Goal: Information Seeking & Learning: Learn about a topic

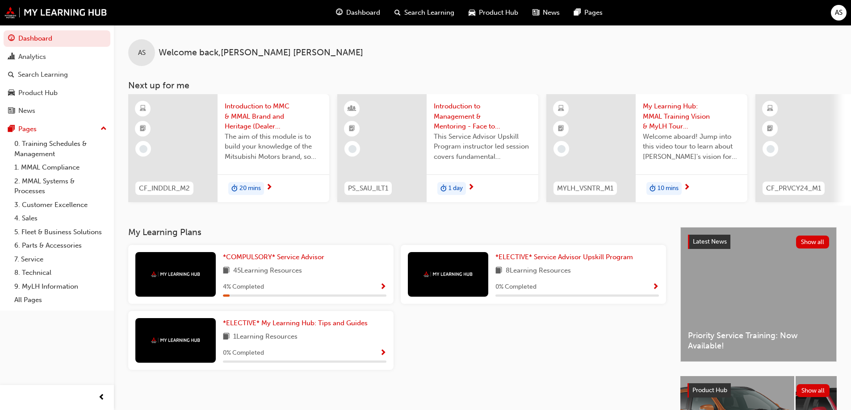
click at [288, 282] on div "*COMPULSORY* Service Advisor 45 Learning Resources 4 % Completed" at bounding box center [304, 274] width 163 height 45
click at [182, 277] on img at bounding box center [175, 274] width 49 height 6
click at [305, 261] on span "*COMPULSORY* Service Advisor" at bounding box center [273, 257] width 101 height 8
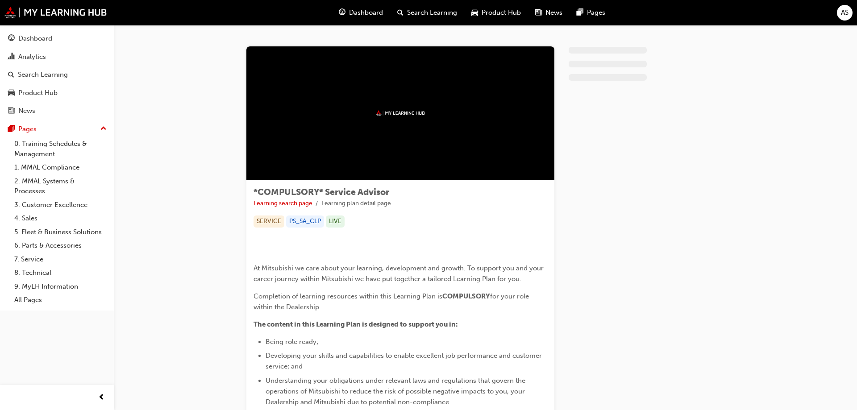
click at [492, 11] on span "Product Hub" at bounding box center [501, 13] width 39 height 10
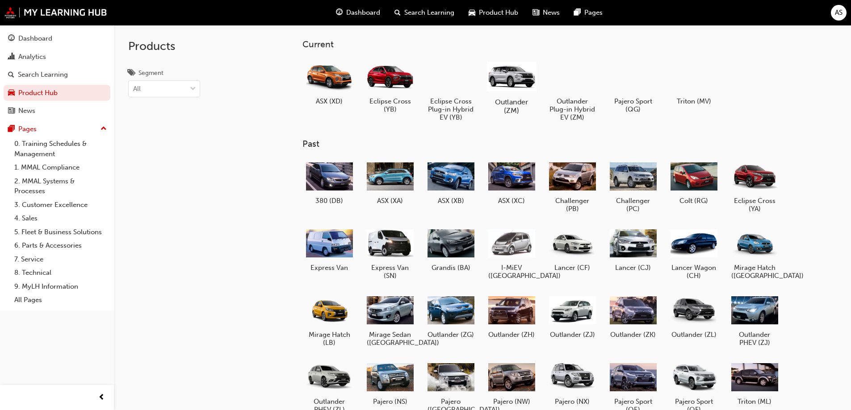
click at [517, 79] on div at bounding box center [511, 75] width 50 height 35
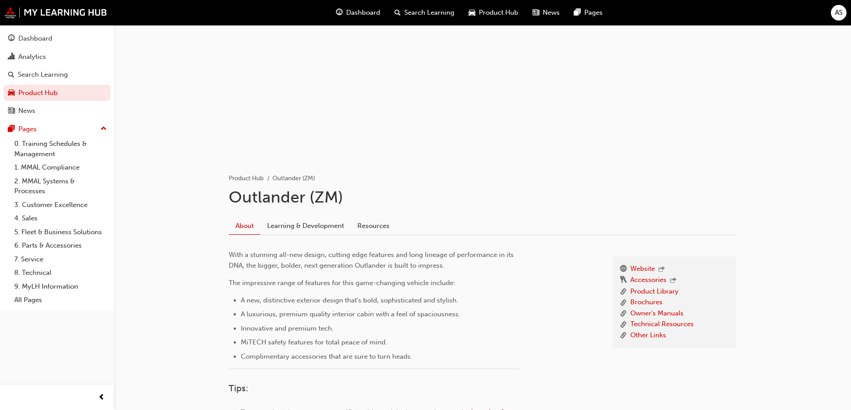
scroll to position [89, 0]
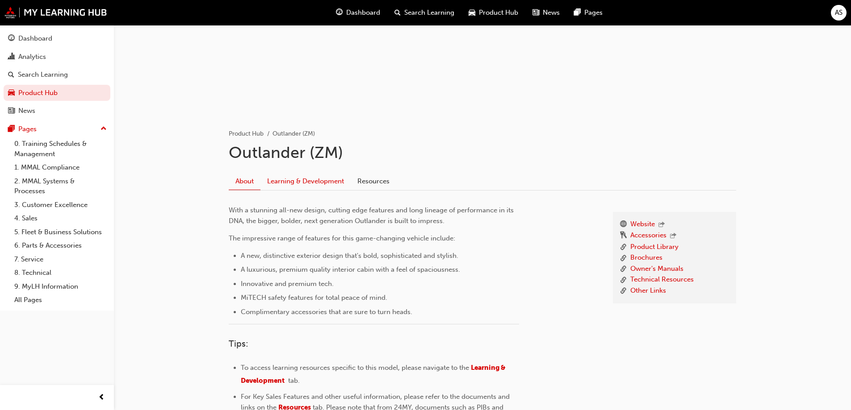
click at [323, 184] on link "Learning & Development" at bounding box center [305, 181] width 90 height 17
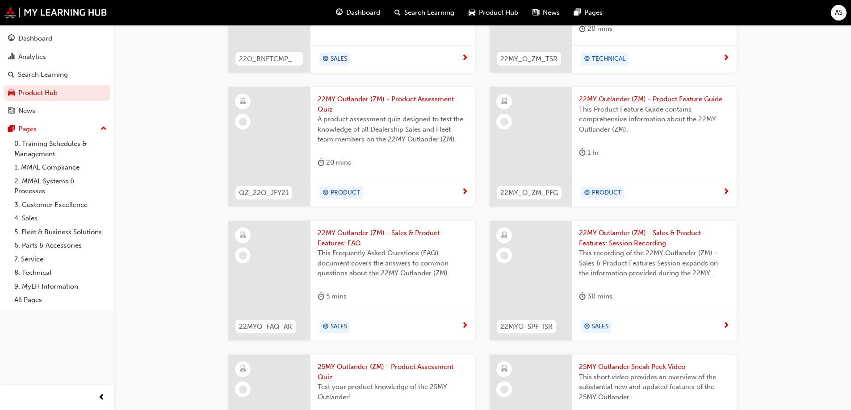
scroll to position [205, 0]
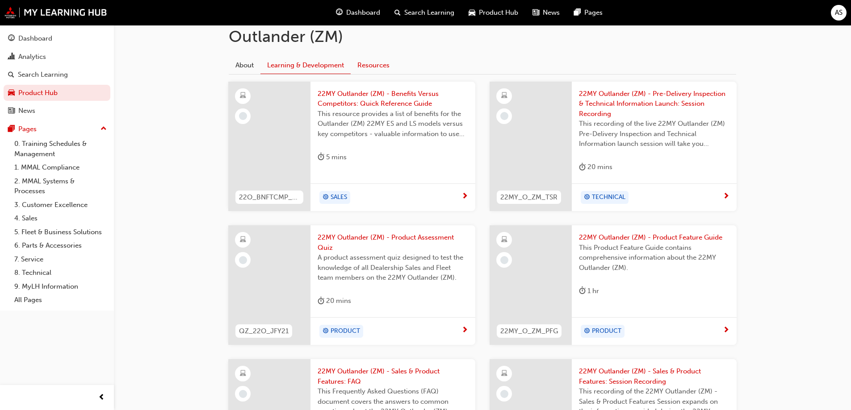
click at [361, 68] on link "Resources" at bounding box center [373, 65] width 46 height 17
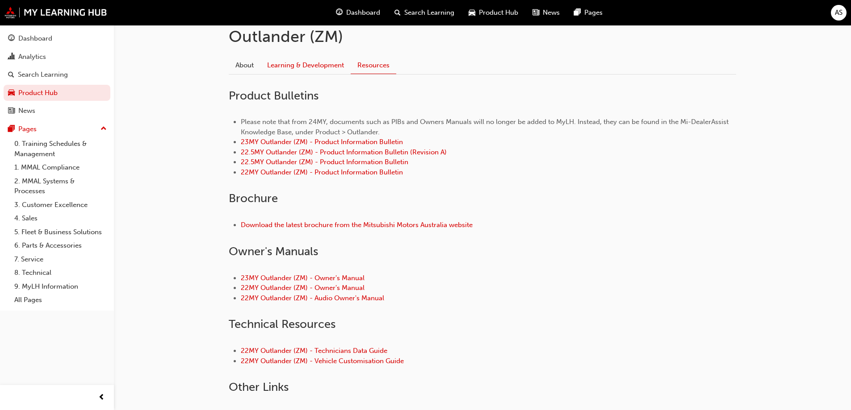
click at [291, 67] on link "Learning & Development" at bounding box center [305, 65] width 90 height 17
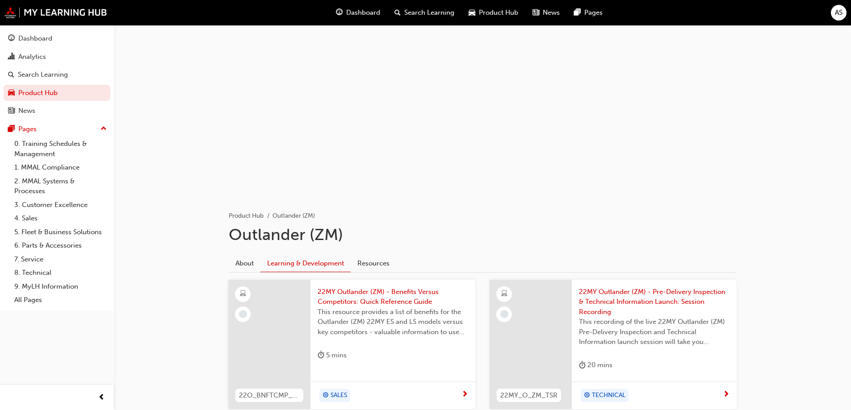
scroll to position [89, 0]
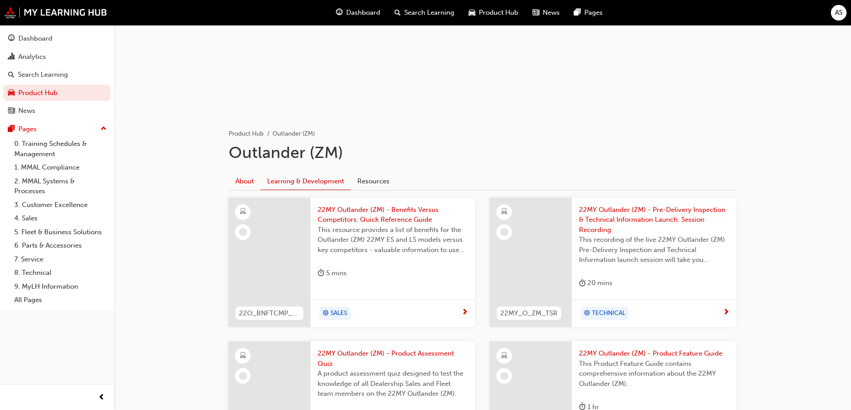
click at [240, 179] on link "About" at bounding box center [245, 181] width 32 height 17
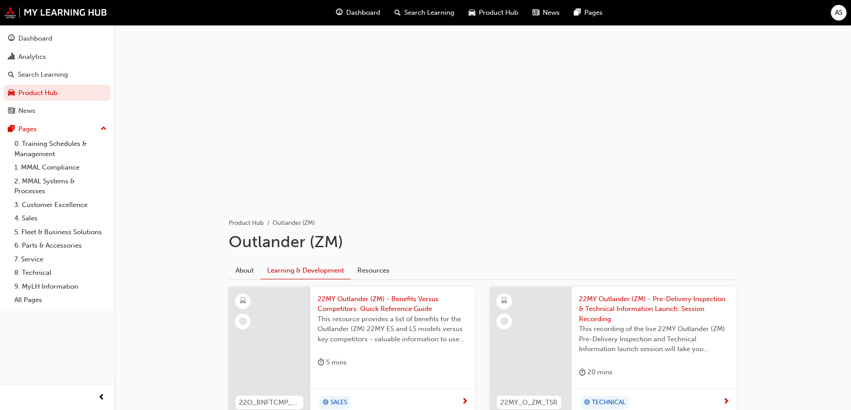
scroll to position [89, 0]
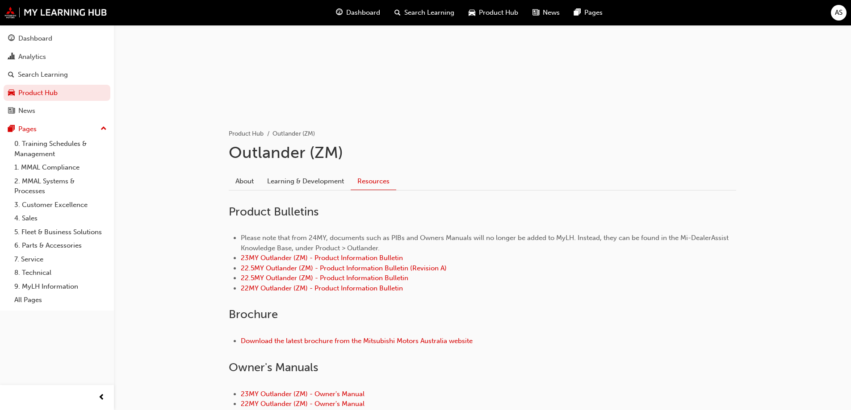
scroll to position [205, 0]
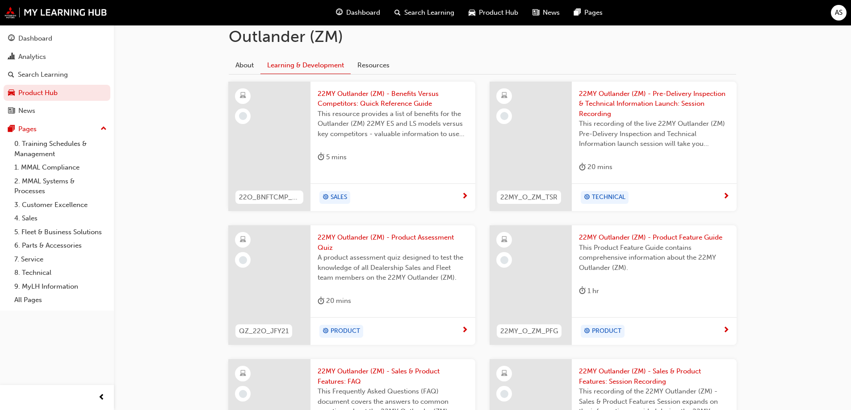
drag, startPoint x: 487, startPoint y: 26, endPoint x: 491, endPoint y: 21, distance: 6.3
click at [490, 22] on div "Dashboard Search Learning Product Hub News Pages AS Dashboard Analytics Search …" at bounding box center [425, 0] width 851 height 410
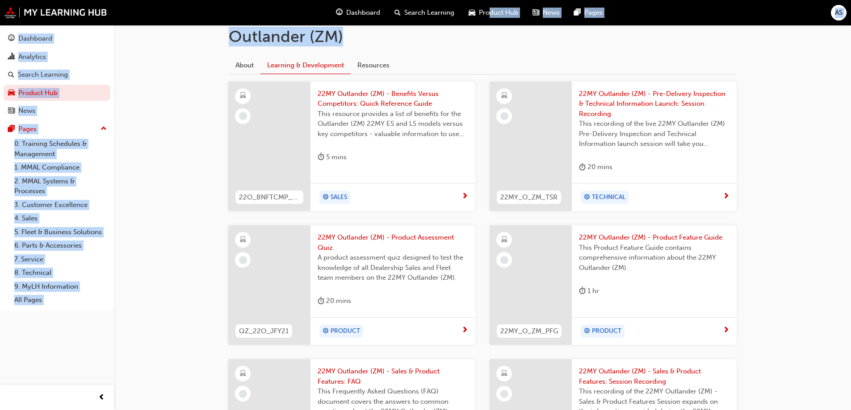
click at [493, 18] on div "Product Hub" at bounding box center [493, 13] width 64 height 18
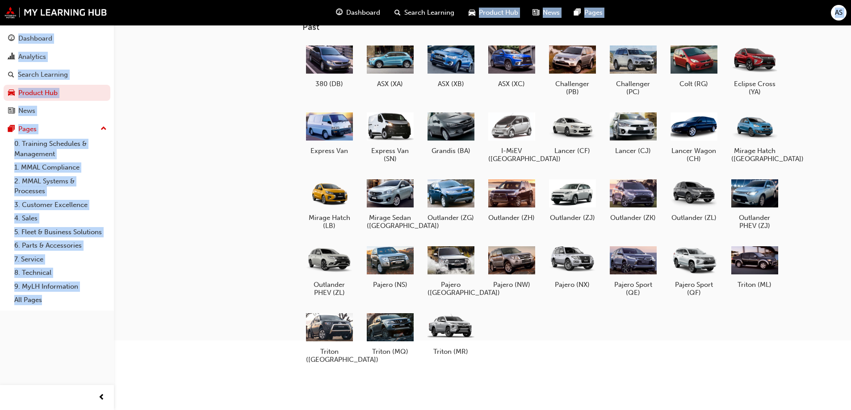
scroll to position [109, 0]
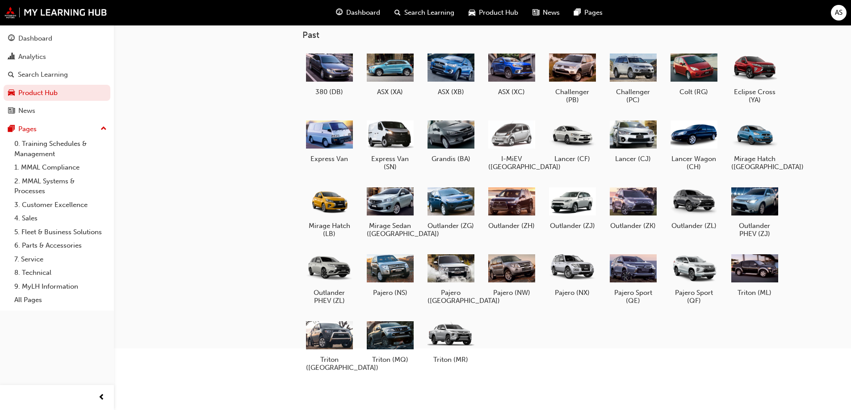
click at [481, 38] on h3 "Past" at bounding box center [555, 35] width 507 height 10
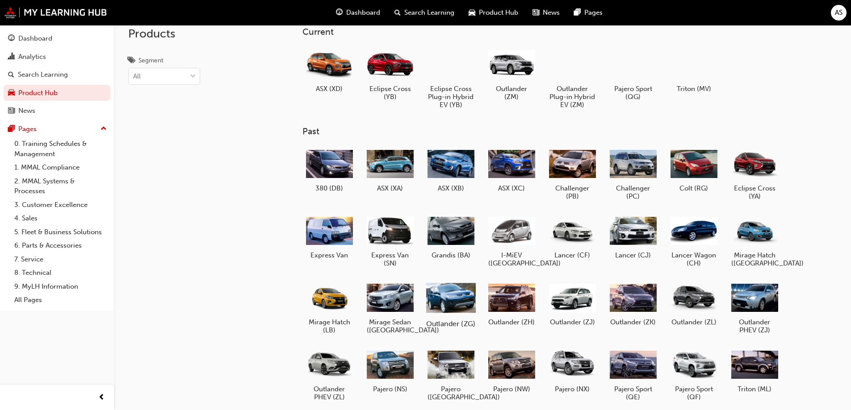
scroll to position [0, 0]
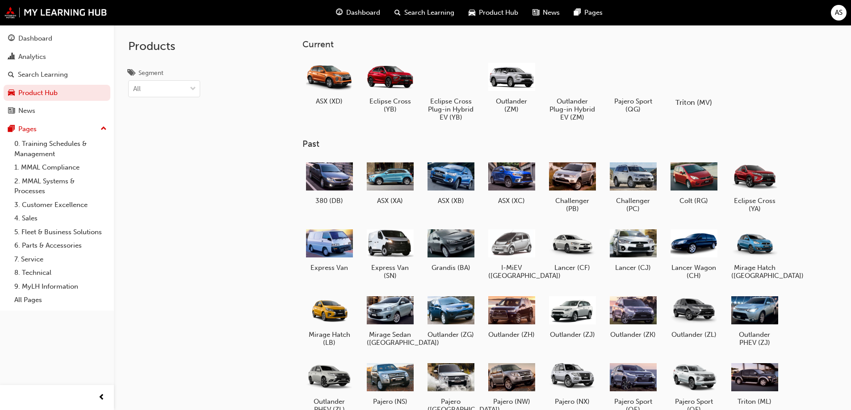
click at [695, 75] on div at bounding box center [693, 77] width 50 height 36
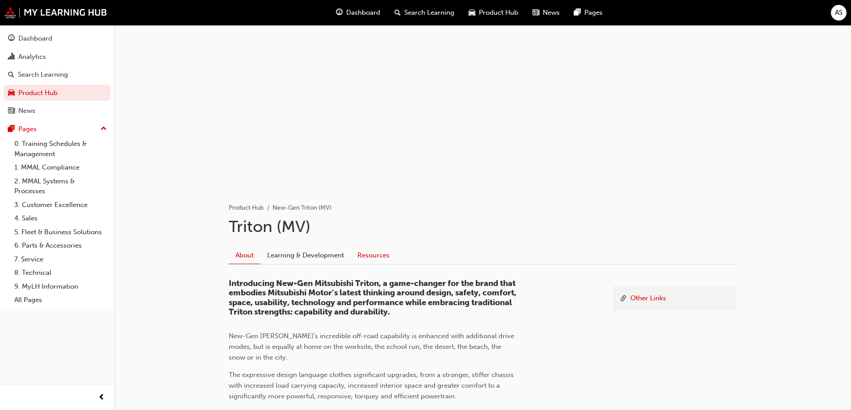
click at [372, 253] on link "Resources" at bounding box center [373, 255] width 46 height 17
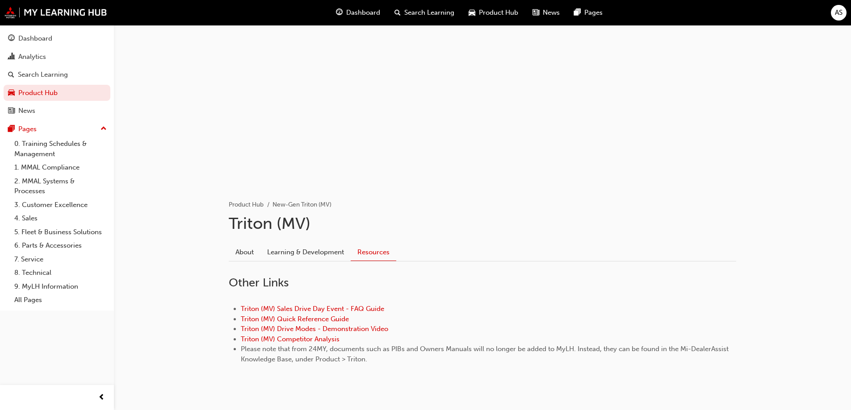
scroll to position [38, 0]
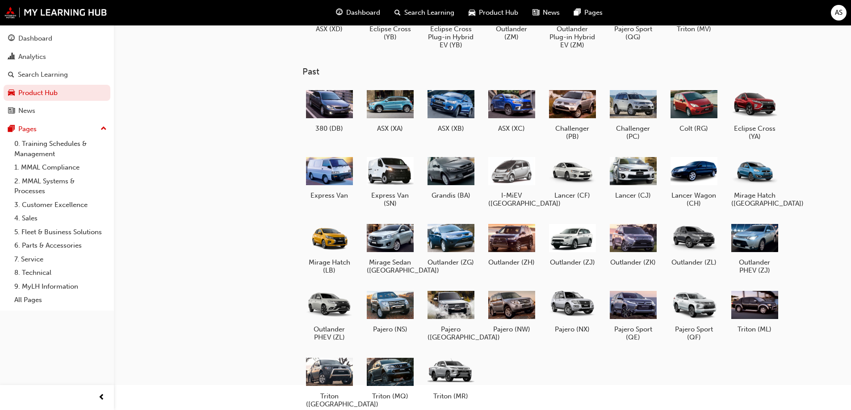
scroll to position [109, 0]
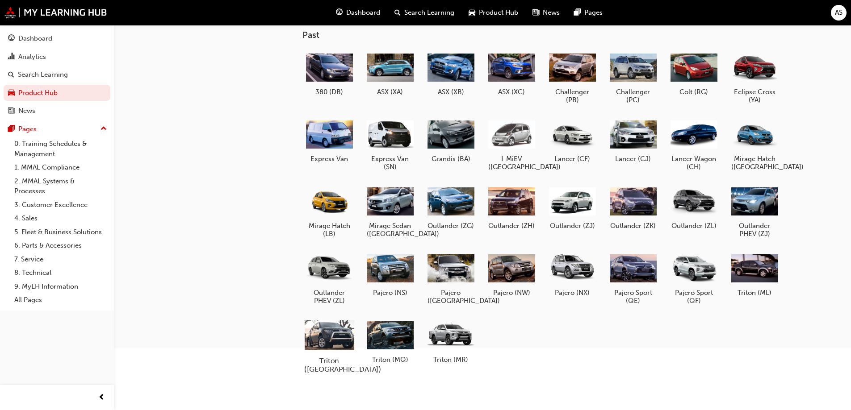
click at [334, 337] on div at bounding box center [329, 335] width 50 height 36
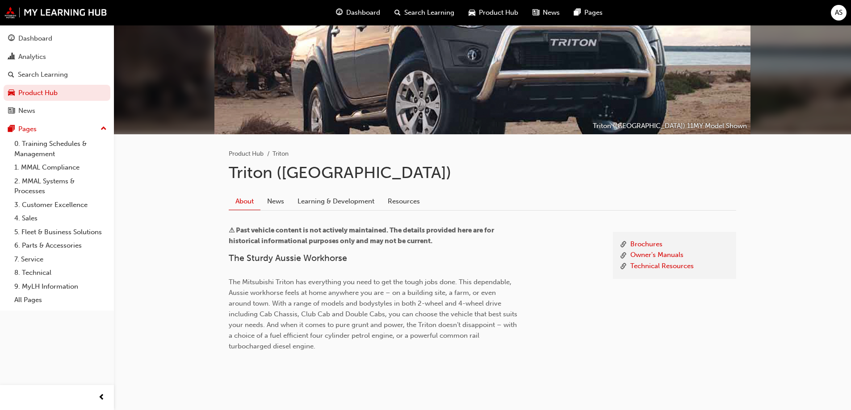
scroll to position [83, 0]
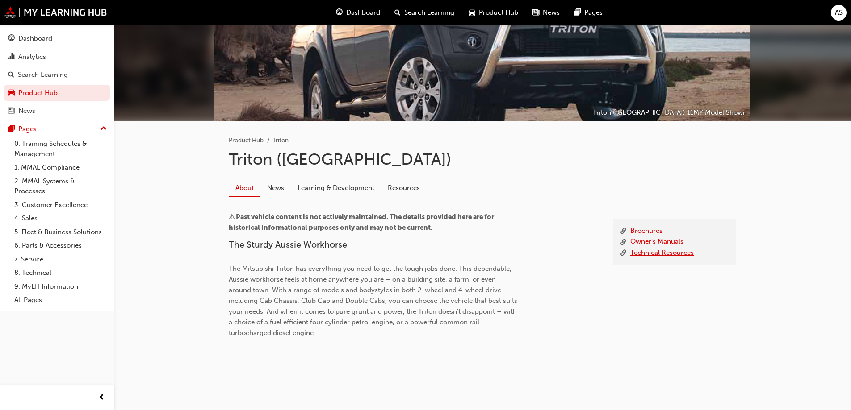
click at [651, 248] on link "Technical Resources" at bounding box center [661, 253] width 63 height 11
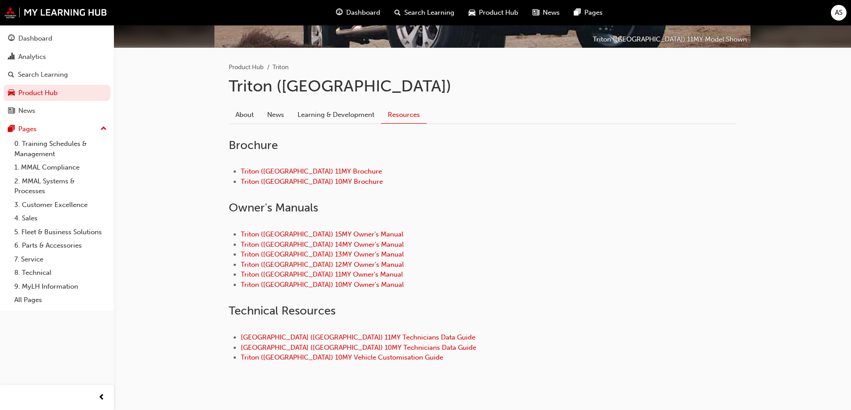
scroll to position [172, 0]
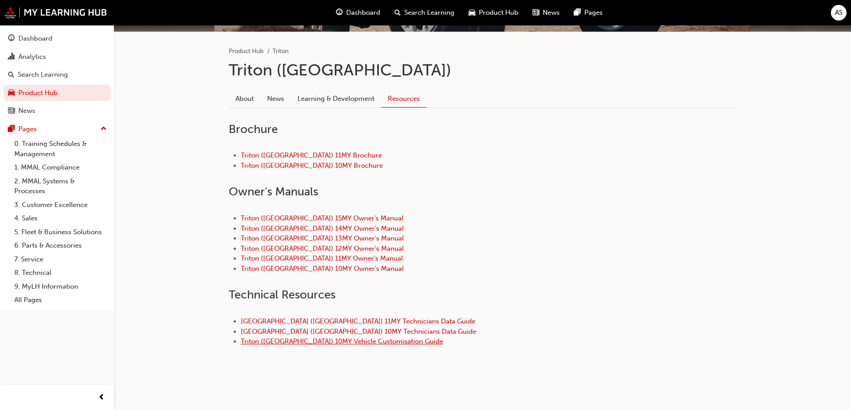
click at [334, 344] on link "Triton ([GEOGRAPHIC_DATA]) 10MY Vehicle Customisation Guide" at bounding box center [342, 342] width 202 height 8
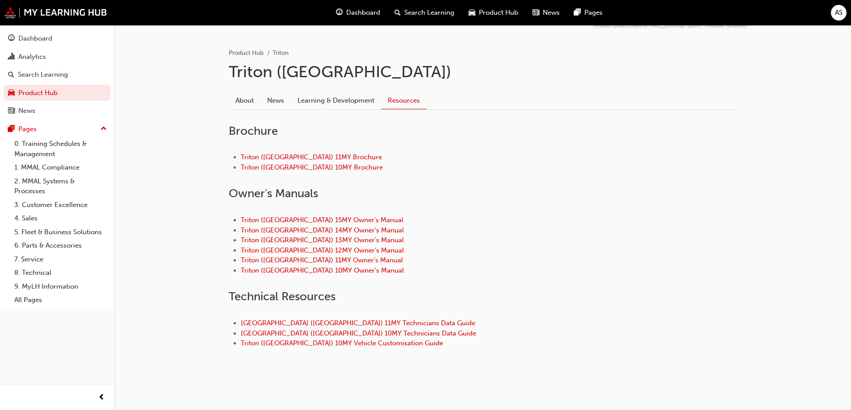
scroll to position [174, 0]
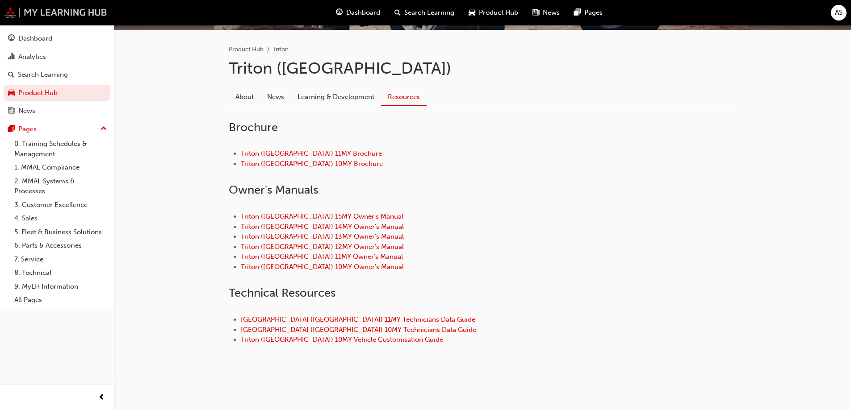
click at [100, 15] on img at bounding box center [55, 13] width 103 height 12
